Goal: Task Accomplishment & Management: Use online tool/utility

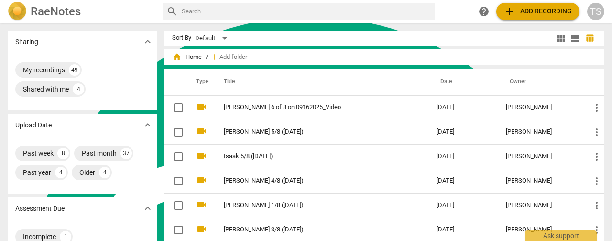
click at [533, 11] on span "add Add recording" at bounding box center [538, 11] width 68 height 11
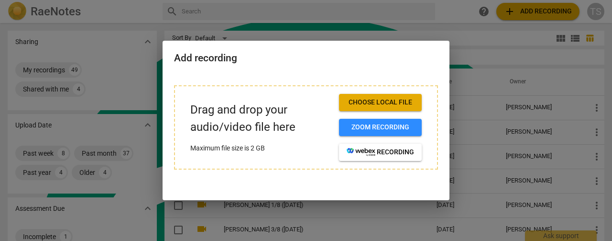
click at [374, 105] on span "Choose local file" at bounding box center [380, 103] width 67 height 10
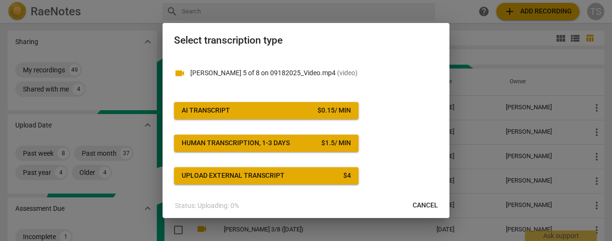
click at [308, 111] on span "AI Transcript $ 0.15 / min" at bounding box center [266, 111] width 169 height 10
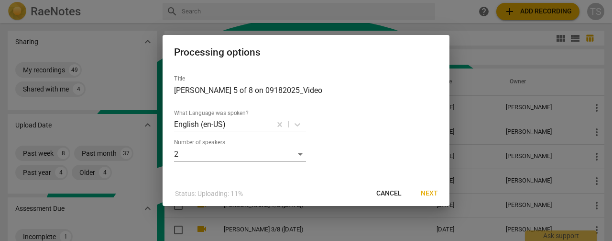
click at [432, 193] on span "Next" at bounding box center [429, 193] width 17 height 10
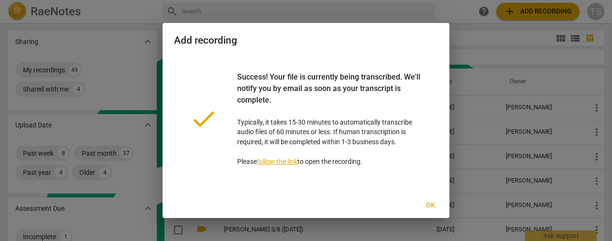
click at [432, 200] on button "Ok" at bounding box center [430, 205] width 31 height 17
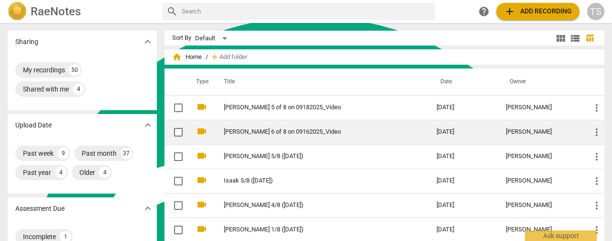
click at [261, 134] on link "Heinrich 6 of 8 on 09162025_Video" at bounding box center [313, 131] width 178 height 7
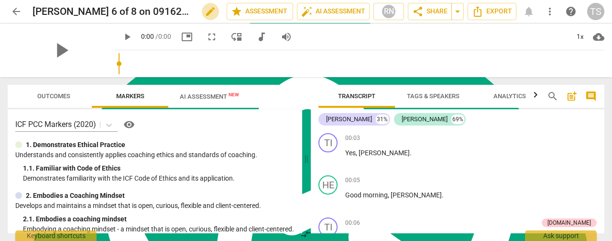
click at [207, 13] on span "edit" at bounding box center [210, 11] width 11 height 11
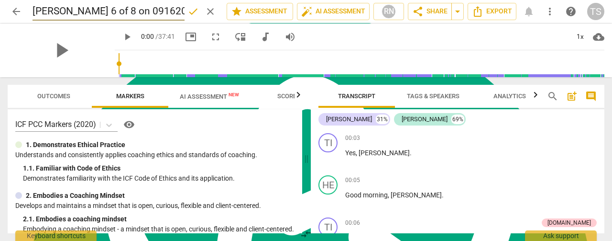
click at [92, 11] on input "Heinrich 6 of 8 on 09162025" at bounding box center [109, 11] width 152 height 18
click at [86, 9] on input "Heinrich 6/8 on 09162025" at bounding box center [109, 11] width 152 height 18
type input "[PERSON_NAME] 6/8 ([DATE])"
click at [190, 13] on span "done" at bounding box center [193, 11] width 11 height 11
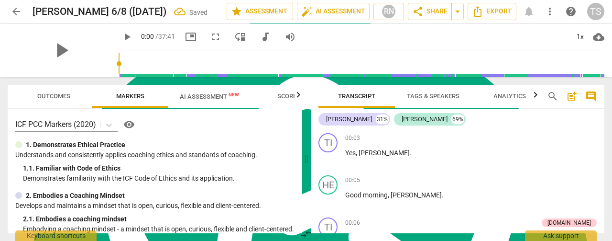
click at [202, 94] on span "AI Assessment New" at bounding box center [209, 96] width 59 height 7
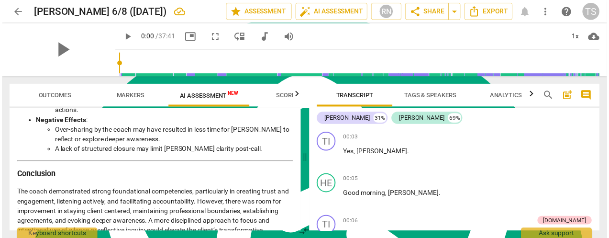
scroll to position [1688, 0]
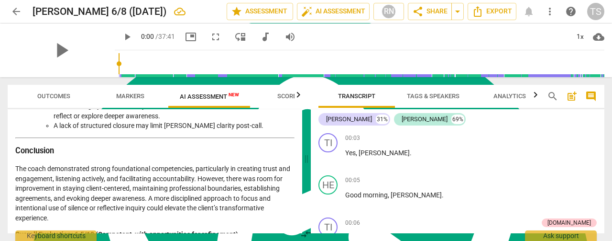
click at [13, 16] on span "arrow_back" at bounding box center [16, 11] width 11 height 11
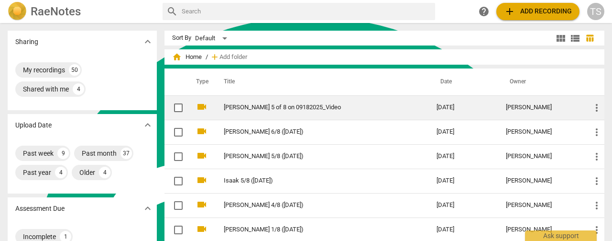
click at [235, 111] on td "Bruce 5 of 8 on 09182025_Video" at bounding box center [320, 107] width 217 height 24
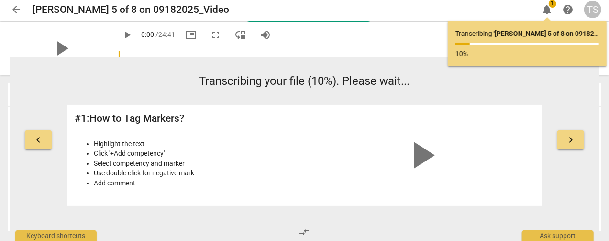
scroll to position [2, 0]
click at [10, 9] on span "arrow_back" at bounding box center [16, 9] width 17 height 11
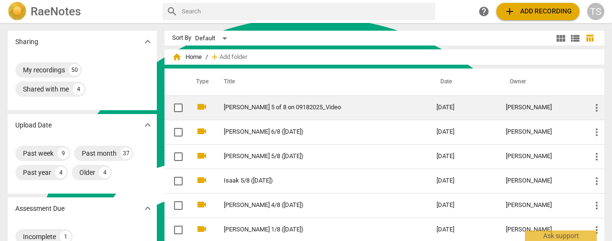
click at [291, 104] on link "Bruce 5 of 8 on 09182025_Video" at bounding box center [313, 107] width 178 height 7
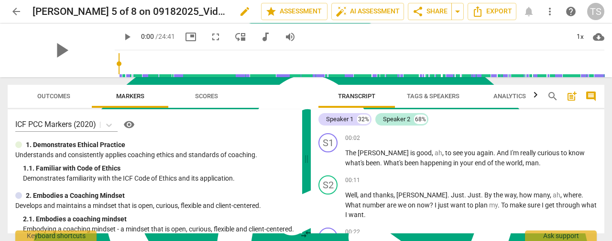
click at [239, 12] on span "edit" at bounding box center [244, 11] width 11 height 11
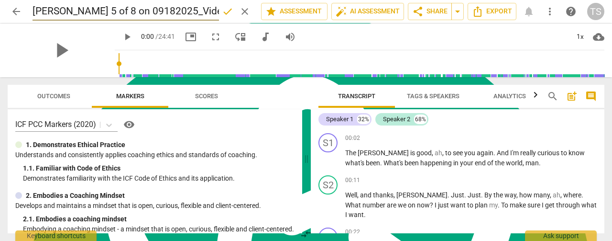
click at [184, 10] on input "Bruce 5 of 8 on 09182025_Video" at bounding box center [126, 11] width 187 height 18
type input "[PERSON_NAME] 5/8 ([DATE])"
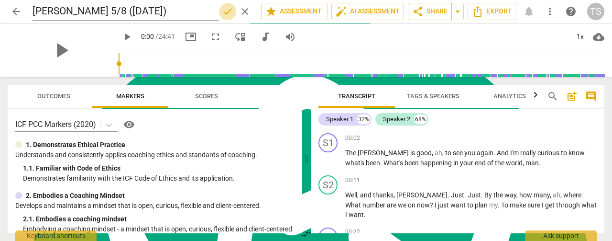
click at [222, 12] on span "done" at bounding box center [227, 11] width 11 height 11
click at [436, 97] on span "Tags & Speakers" at bounding box center [433, 95] width 53 height 7
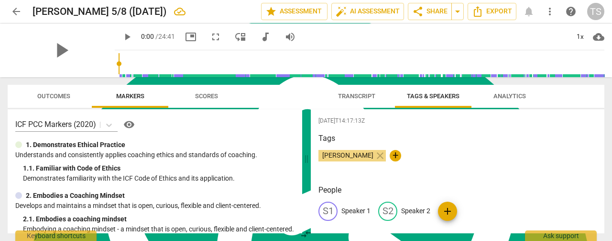
click at [351, 208] on p "Speaker 1" at bounding box center [356, 211] width 29 height 10
type textarea "Speaker 1"
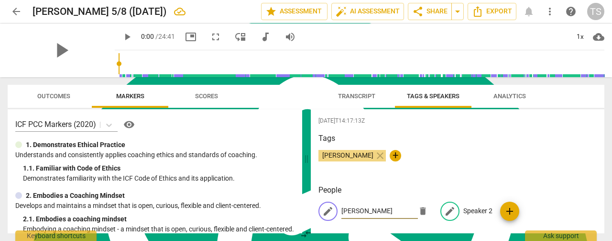
type input "Tim"
click at [476, 207] on p "Speaker 2" at bounding box center [478, 211] width 29 height 10
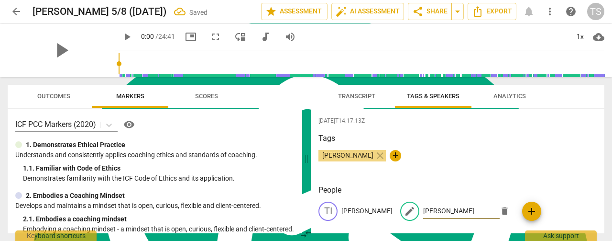
type input "Bruce"
click at [346, 103] on button "Transcript" at bounding box center [357, 96] width 77 height 23
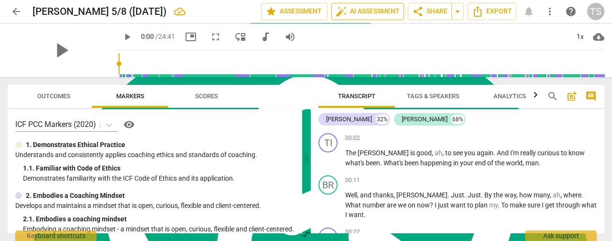
click at [365, 11] on span "auto_fix_high AI Assessment" at bounding box center [368, 11] width 64 height 11
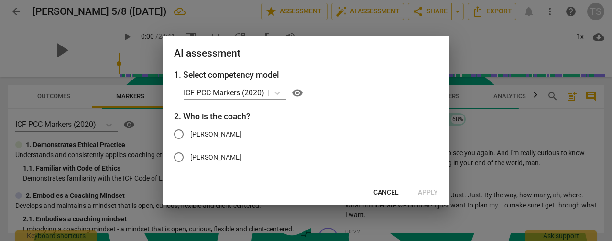
drag, startPoint x: 184, startPoint y: 131, endPoint x: 238, endPoint y: 138, distance: 54.5
click at [184, 131] on input "Tim" at bounding box center [178, 133] width 23 height 23
radio input "true"
click at [427, 193] on span "Apply" at bounding box center [428, 193] width 20 height 10
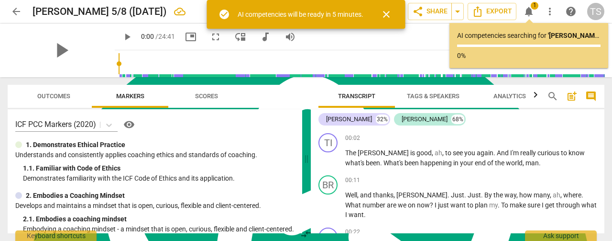
click at [11, 12] on span "arrow_back" at bounding box center [16, 11] width 11 height 11
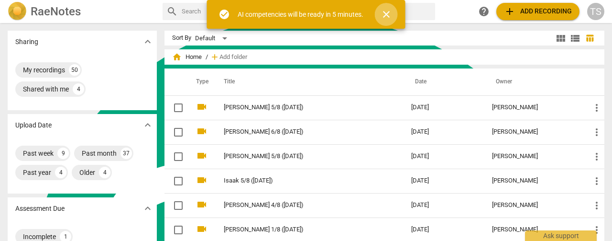
click at [387, 14] on span "close" at bounding box center [386, 14] width 11 height 11
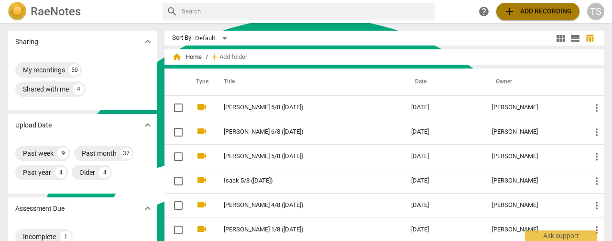
click at [514, 15] on span "add" at bounding box center [509, 11] width 11 height 11
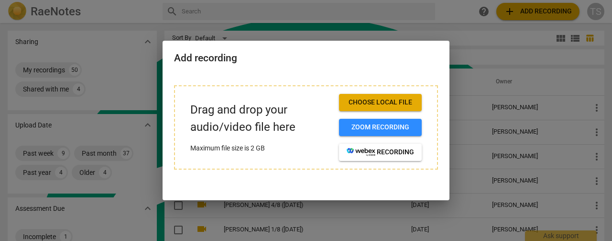
click at [380, 100] on span "Choose local file" at bounding box center [380, 103] width 67 height 10
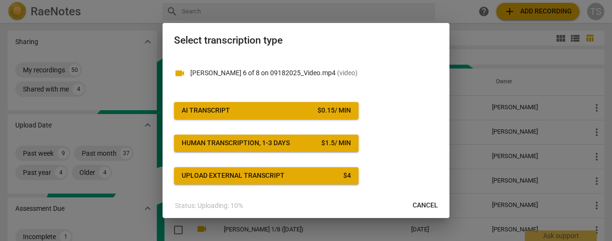
click at [326, 115] on button "AI Transcript $ 0.15 / min" at bounding box center [266, 110] width 185 height 17
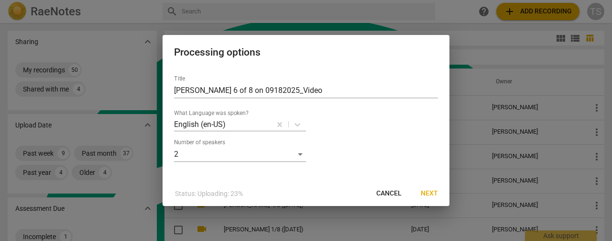
click at [441, 193] on button "Next" at bounding box center [429, 193] width 33 height 17
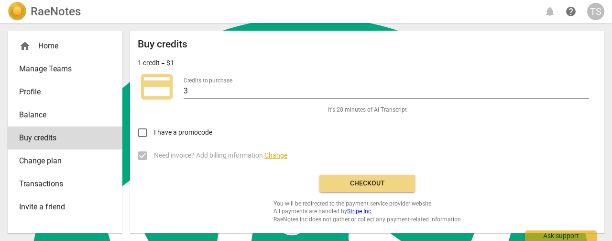
click at [375, 181] on span "Checkout" at bounding box center [367, 183] width 80 height 10
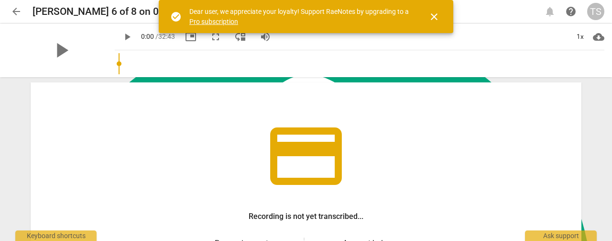
scroll to position [144, 0]
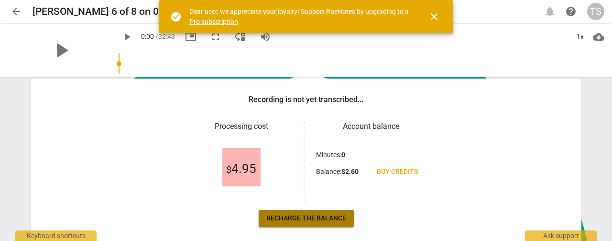
click at [310, 220] on span "Recharge the balance" at bounding box center [306, 218] width 80 height 10
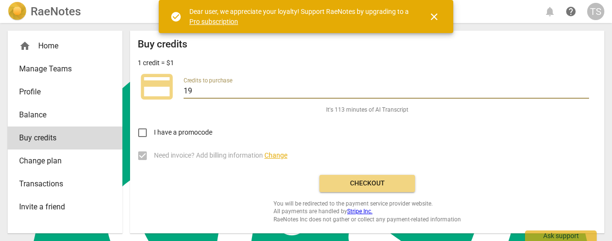
click at [585, 89] on input "19" at bounding box center [387, 92] width 406 height 14
type input "20"
click at [585, 89] on input "20" at bounding box center [387, 92] width 406 height 14
click at [378, 179] on span "Checkout" at bounding box center [367, 183] width 80 height 10
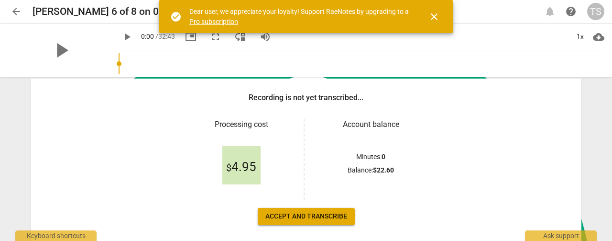
scroll to position [190, 0]
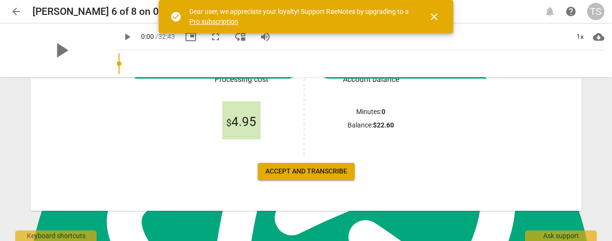
click at [315, 177] on button "Accept and transcribe" at bounding box center [306, 171] width 97 height 17
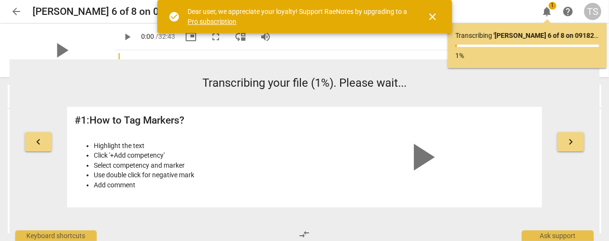
click at [17, 9] on span "arrow_back" at bounding box center [16, 11] width 11 height 11
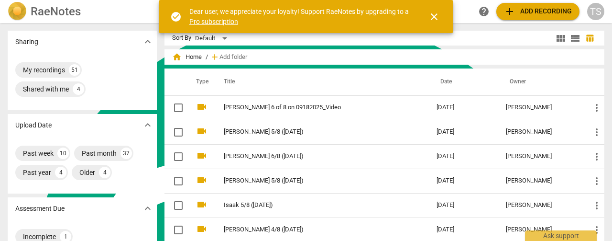
click at [434, 19] on span "close" at bounding box center [434, 16] width 11 height 11
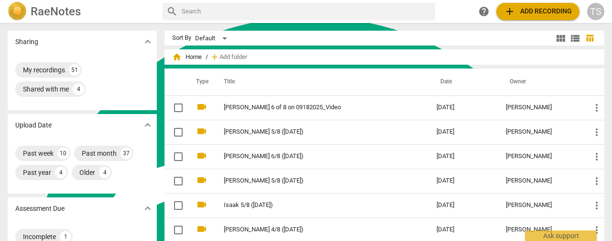
click at [520, 16] on span "add Add recording" at bounding box center [538, 11] width 68 height 11
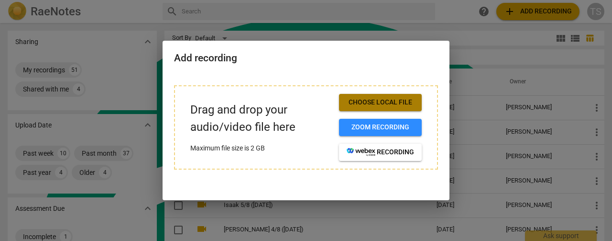
click at [373, 100] on span "Choose local file" at bounding box center [380, 103] width 67 height 10
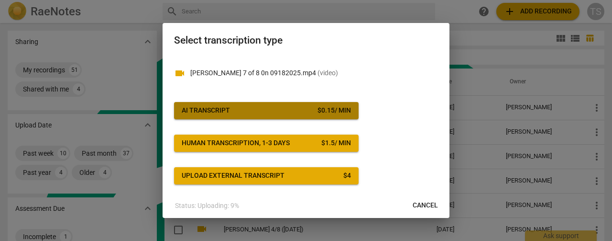
click at [321, 113] on div "$ 0.15 / min" at bounding box center [334, 111] width 33 height 10
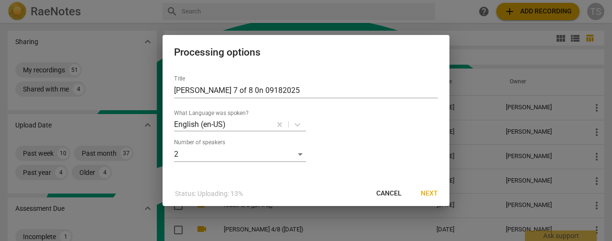
click at [424, 198] on span "Next" at bounding box center [429, 193] width 17 height 10
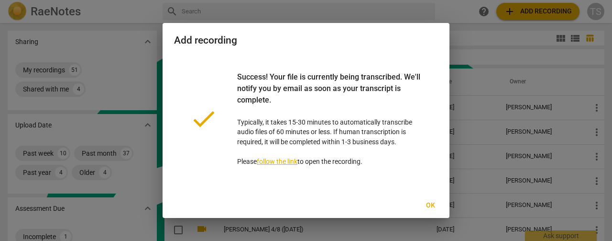
click at [435, 206] on span "Ok" at bounding box center [430, 205] width 15 height 10
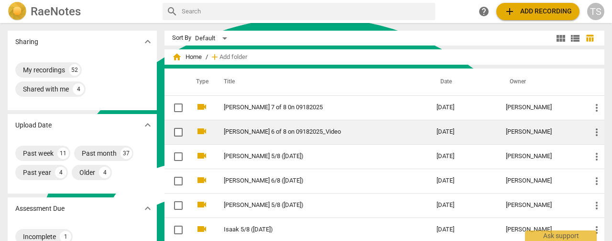
click at [265, 136] on td "[PERSON_NAME] 6 of 8 on 09182025_Video" at bounding box center [320, 132] width 217 height 24
